Goal: Task Accomplishment & Management: Complete application form

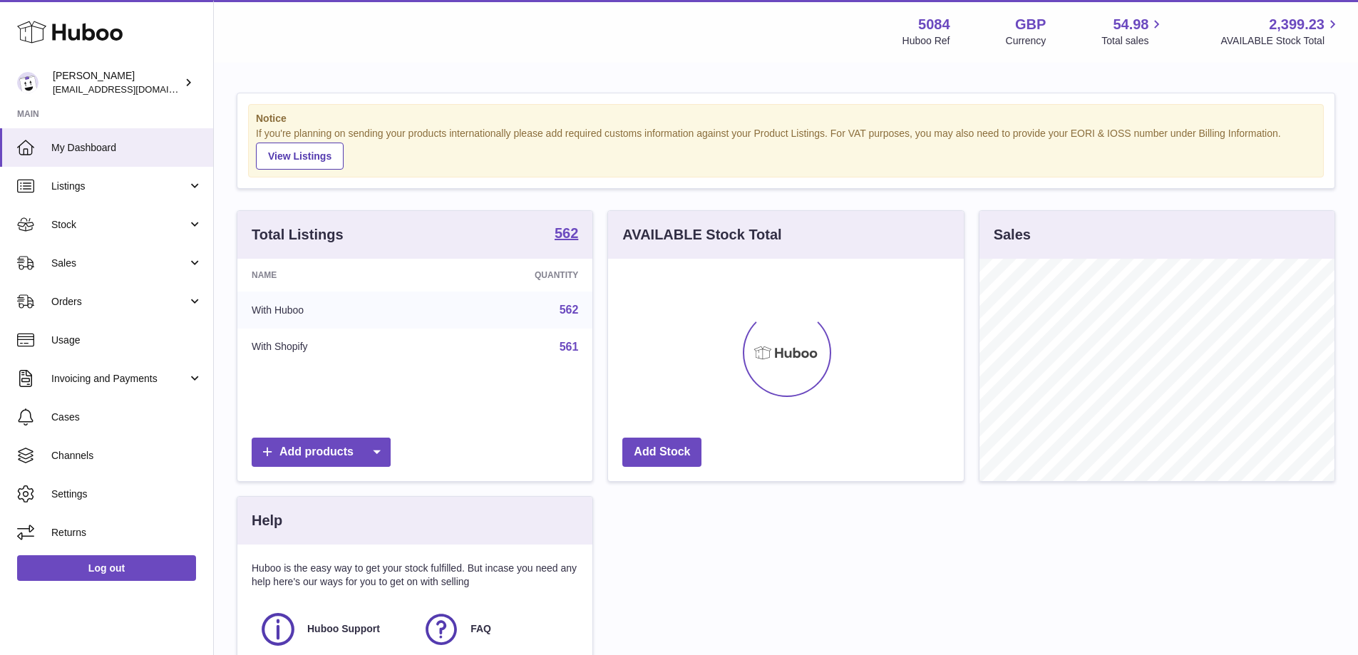
scroll to position [222, 356]
click at [93, 257] on span "Sales" at bounding box center [119, 264] width 136 height 14
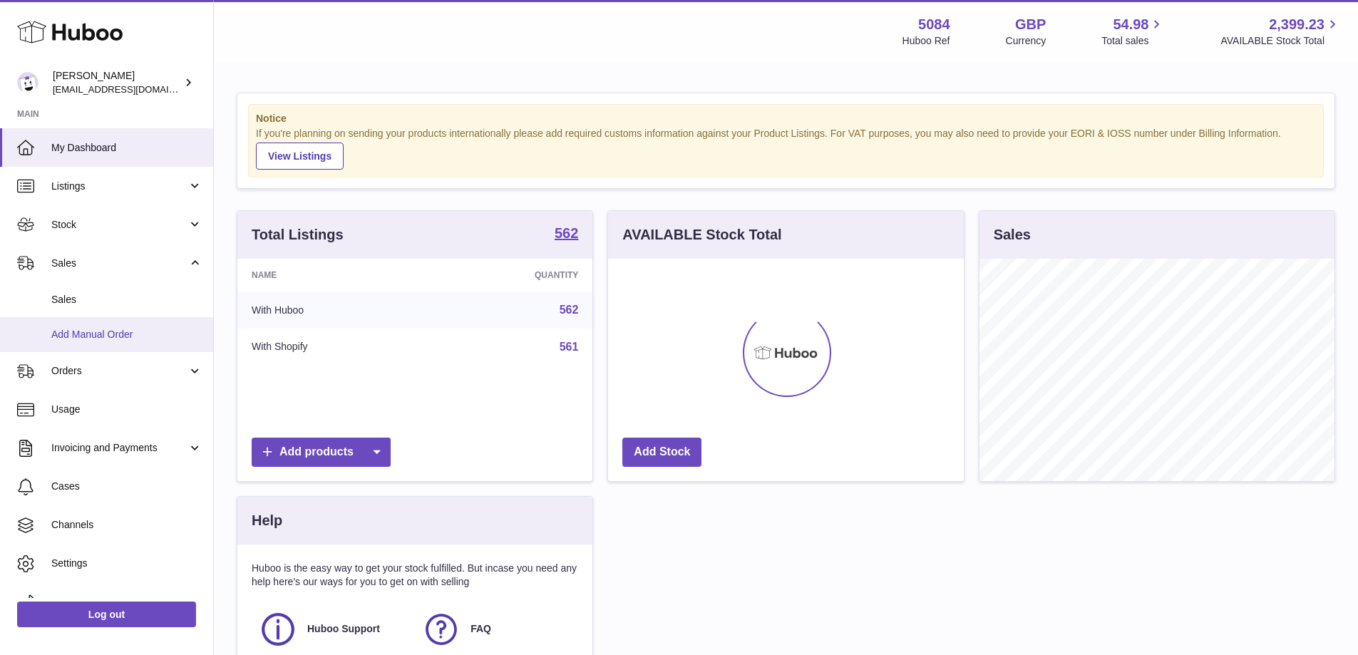
click at [82, 329] on span "Add Manual Order" at bounding box center [126, 335] width 151 height 14
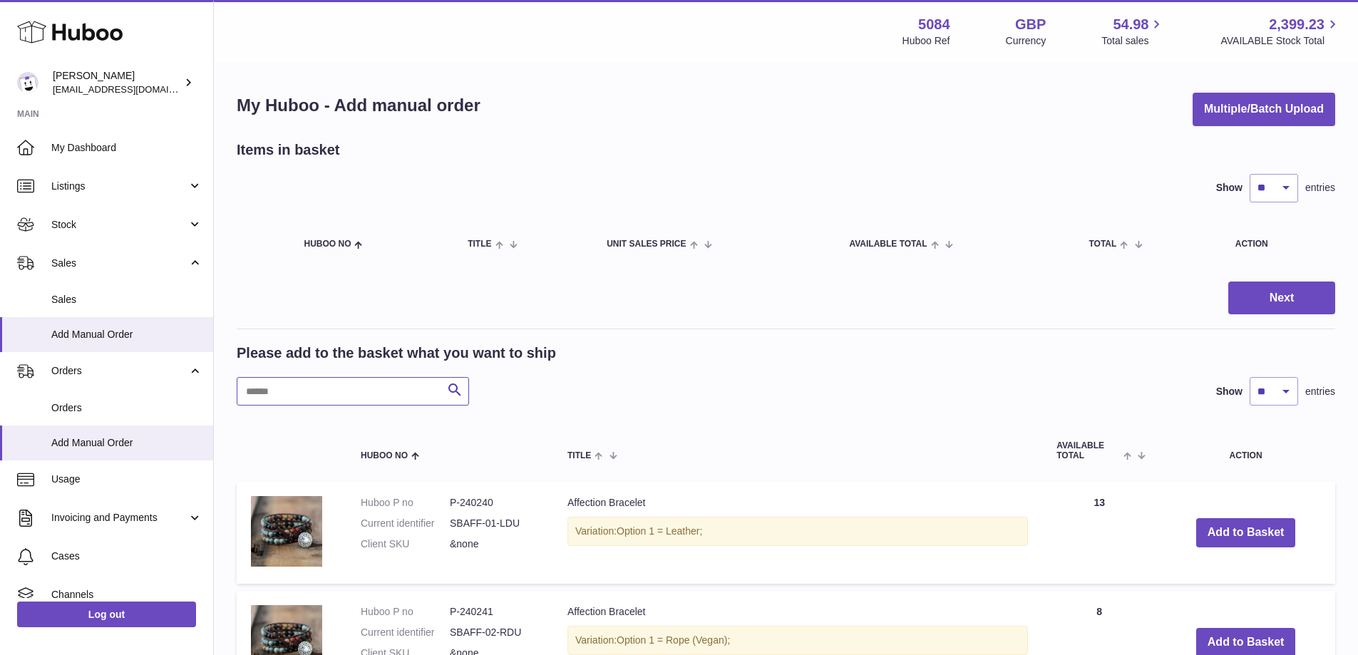
click at [401, 394] on input "text" at bounding box center [353, 391] width 232 height 29
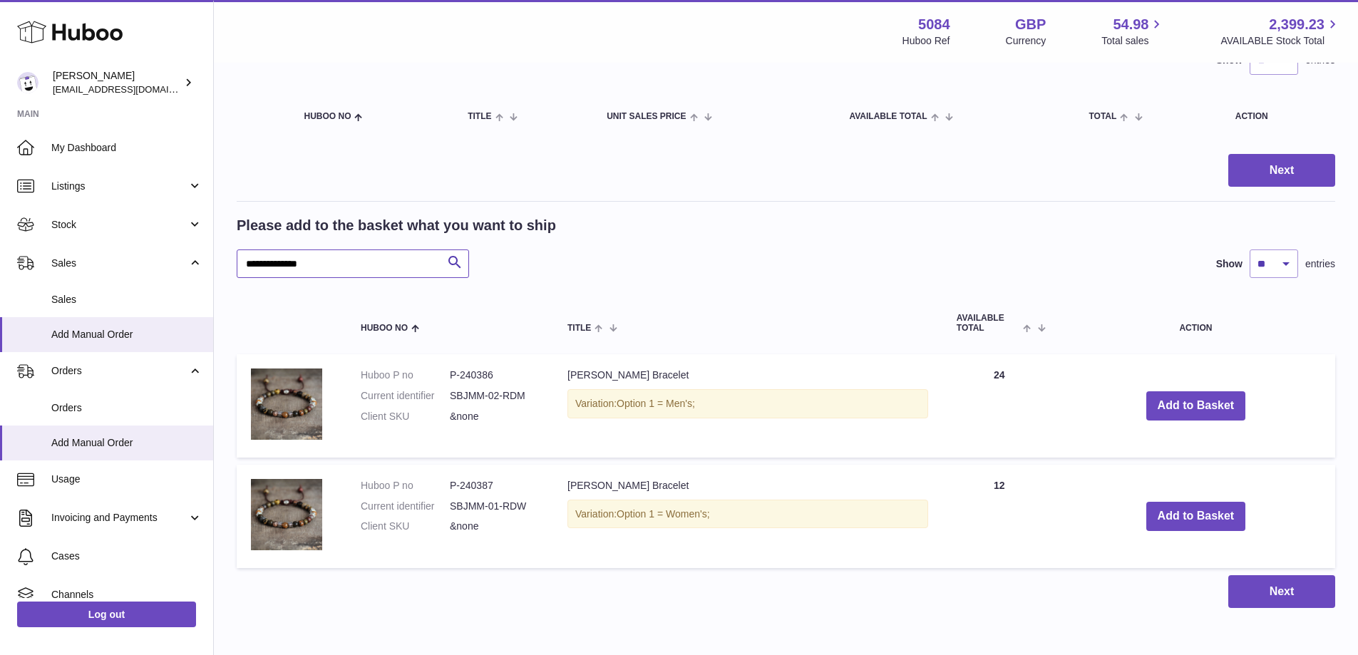
scroll to position [143, 0]
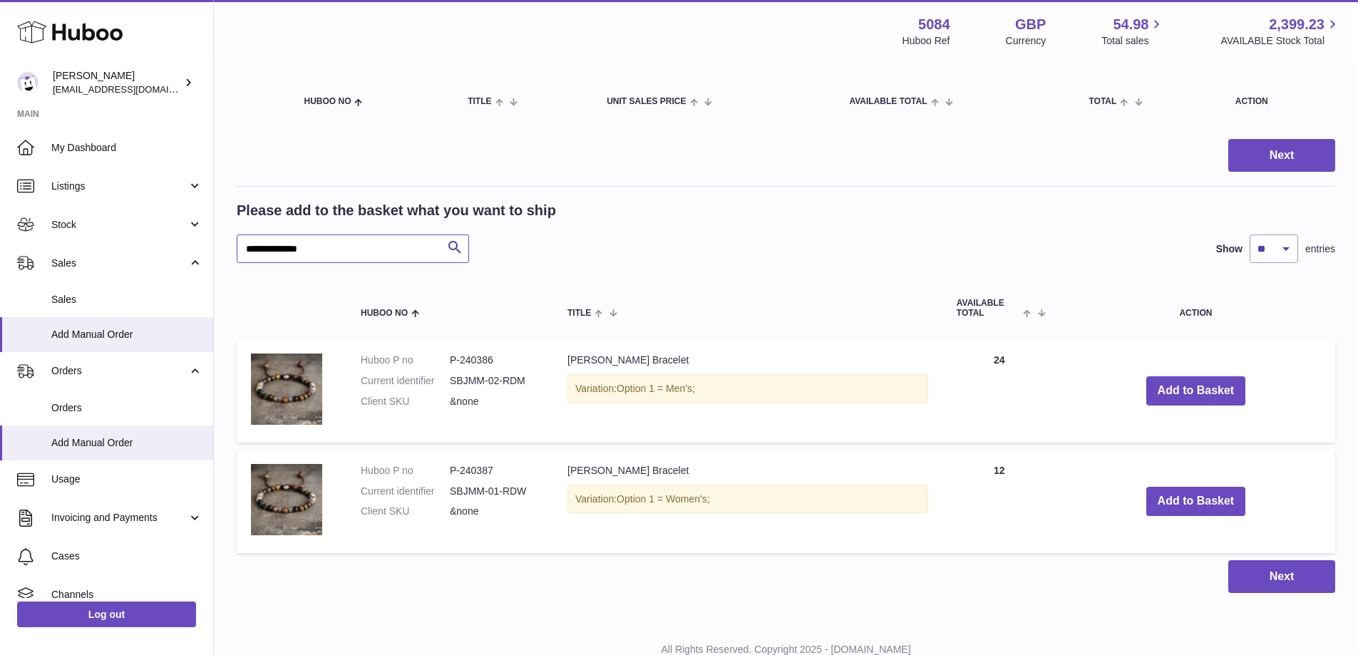
type input "**********"
